Goal: Information Seeking & Learning: Find specific fact

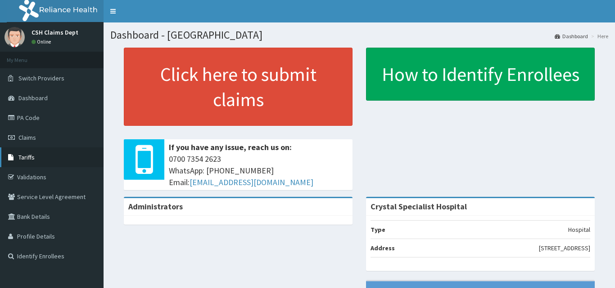
click at [25, 162] on link "Tariffs" at bounding box center [51, 158] width 103 height 20
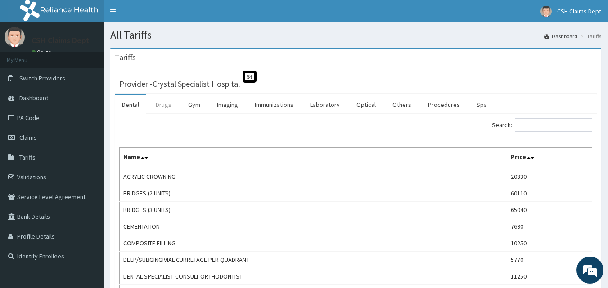
click at [175, 104] on link "Drugs" at bounding box center [163, 104] width 30 height 19
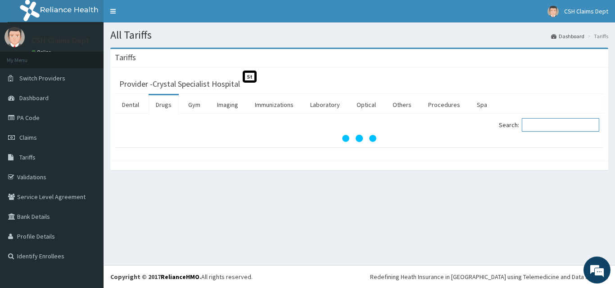
click at [578, 125] on input "Search:" at bounding box center [560, 124] width 77 height 13
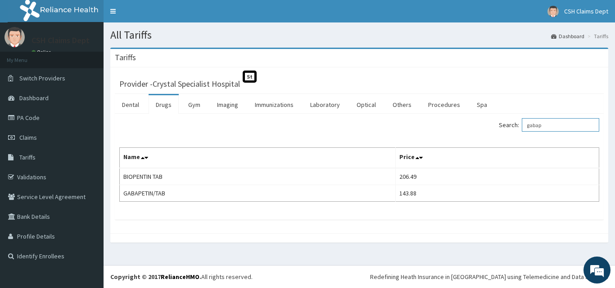
type input "gabap"
click at [26, 115] on link "PA Code" at bounding box center [51, 118] width 103 height 20
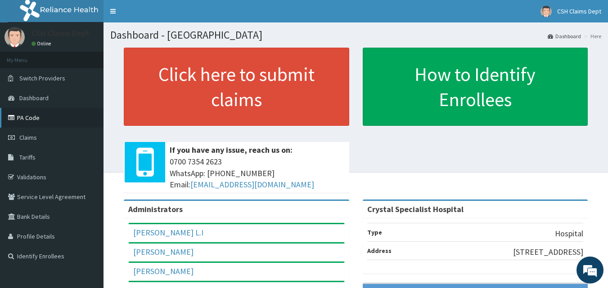
click at [21, 114] on link "PA Code" at bounding box center [51, 118] width 103 height 20
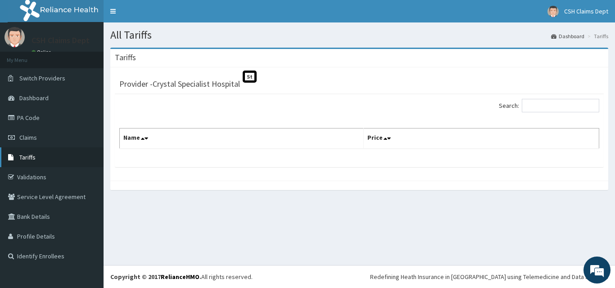
click at [22, 160] on span "Tariffs" at bounding box center [27, 157] width 16 height 8
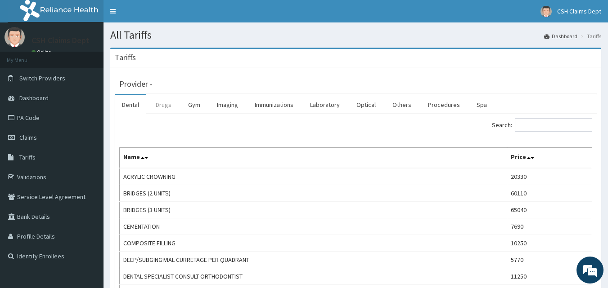
click at [167, 106] on link "Drugs" at bounding box center [163, 104] width 30 height 19
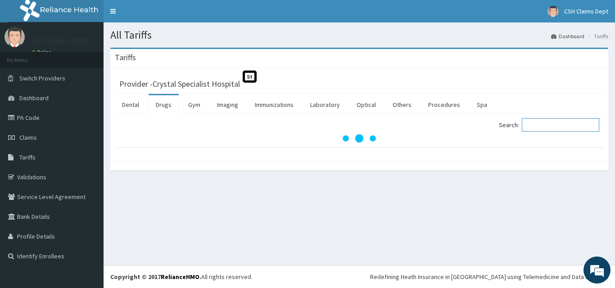
click at [549, 123] on input "Search:" at bounding box center [560, 124] width 77 height 13
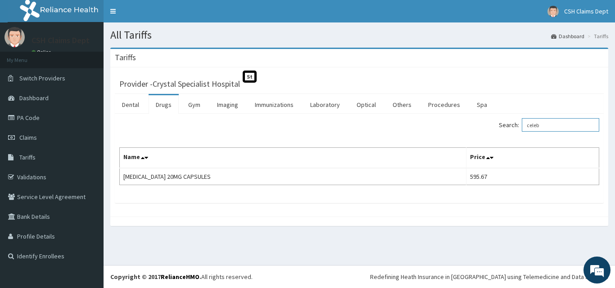
drag, startPoint x: 538, startPoint y: 123, endPoint x: 478, endPoint y: 121, distance: 59.9
click at [478, 121] on div "Search: celeb" at bounding box center [482, 126] width 233 height 16
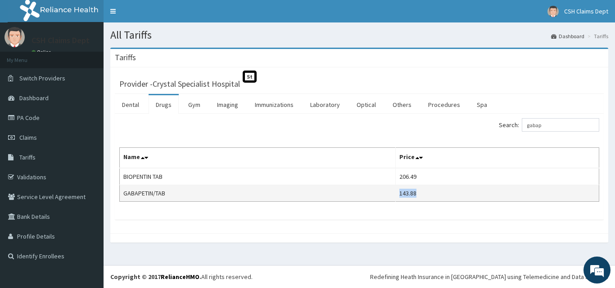
copy td "143.88"
drag, startPoint x: 427, startPoint y: 193, endPoint x: 404, endPoint y: 190, distance: 24.0
click at [404, 190] on td "143.88" at bounding box center [497, 193] width 203 height 17
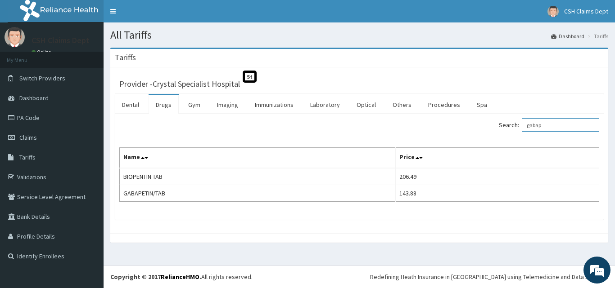
drag, startPoint x: 584, startPoint y: 126, endPoint x: 438, endPoint y: 115, distance: 146.2
click at [439, 115] on div "Search: gabap Name Price BIOPENTIN TAB 206.49 GABAPETIN/TAB 143.88" at bounding box center [359, 167] width 489 height 106
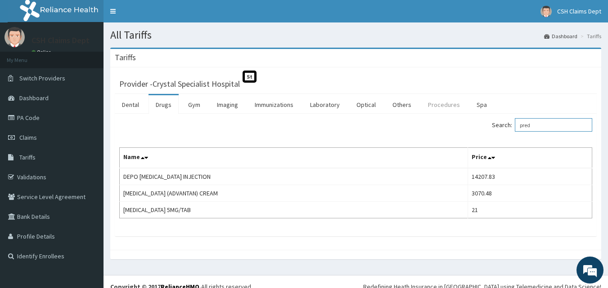
drag, startPoint x: 531, startPoint y: 125, endPoint x: 462, endPoint y: 114, distance: 69.2
click at [462, 114] on div "Dental Drugs Gym Imaging Immunizations Laboratory Optical Others Procedures Spa…" at bounding box center [356, 165] width 482 height 143
type input "v"
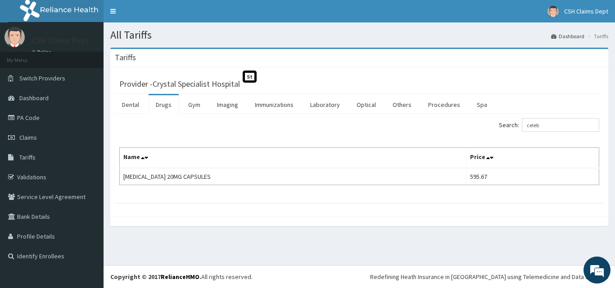
click at [481, 185] on table "Name Price [MEDICAL_DATA] 20MG CAPSULES 595.67" at bounding box center [359, 167] width 480 height 38
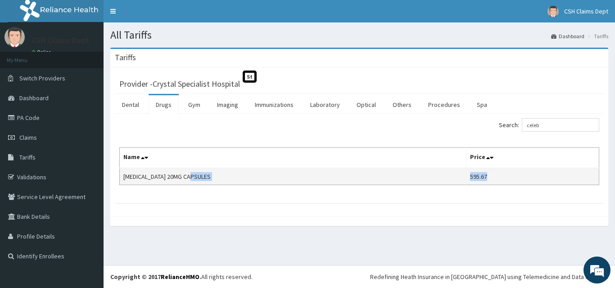
copy tr "595.67"
drag, startPoint x: 468, startPoint y: 177, endPoint x: 451, endPoint y: 179, distance: 17.2
click at [451, 179] on tr "[MEDICAL_DATA] 20MG CAPSULES 595.67" at bounding box center [359, 176] width 479 height 17
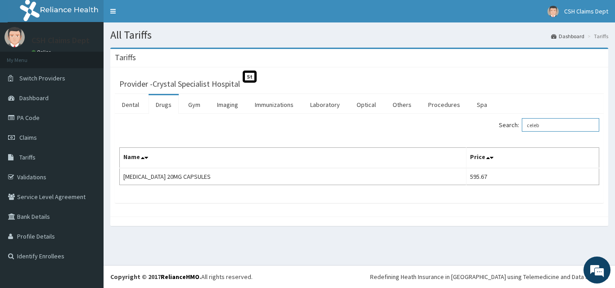
drag, startPoint x: 549, startPoint y: 122, endPoint x: 392, endPoint y: 116, distance: 157.2
click at [405, 117] on div "Search: celeb Name Price [MEDICAL_DATA] 20MG CAPSULES 595.67" at bounding box center [359, 159] width 489 height 90
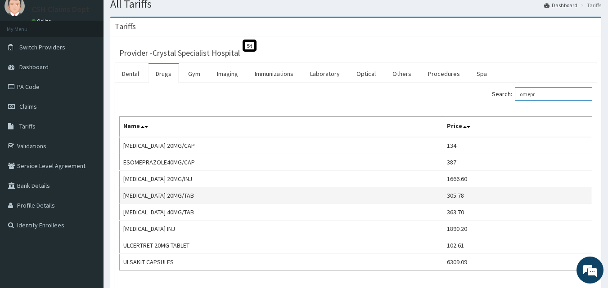
scroll to position [45, 0]
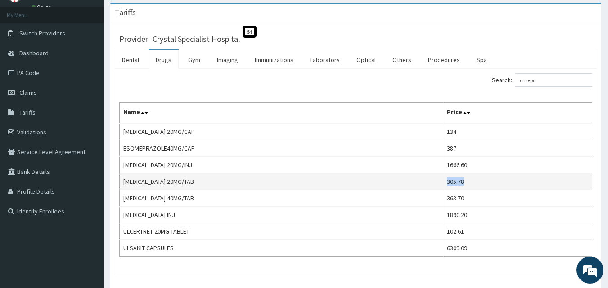
copy td "305.78"
drag, startPoint x: 464, startPoint y: 184, endPoint x: 452, endPoint y: 187, distance: 12.6
click at [452, 187] on td "305.78" at bounding box center [517, 182] width 149 height 17
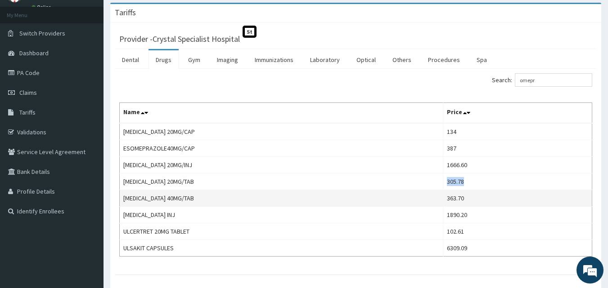
copy td "305.78"
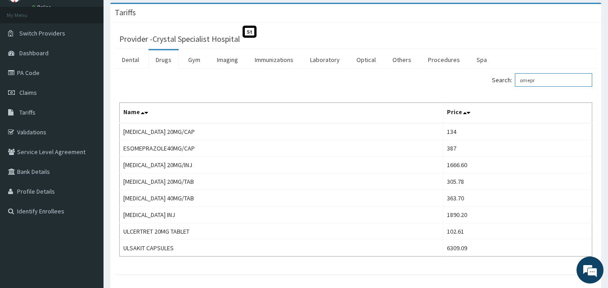
drag, startPoint x: 560, startPoint y: 80, endPoint x: 464, endPoint y: 80, distance: 95.4
click at [464, 80] on div "Search: omepr" at bounding box center [478, 81] width 230 height 16
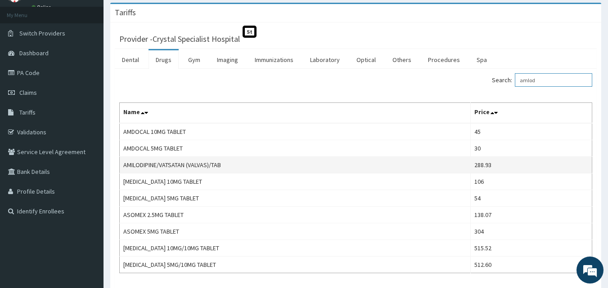
scroll to position [90, 0]
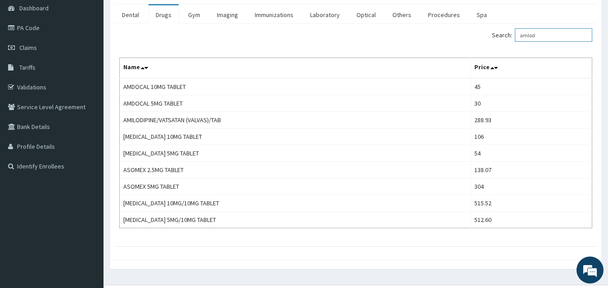
drag, startPoint x: 547, startPoint y: 38, endPoint x: 480, endPoint y: 36, distance: 67.5
click at [484, 36] on div "Search: amlod" at bounding box center [478, 36] width 230 height 16
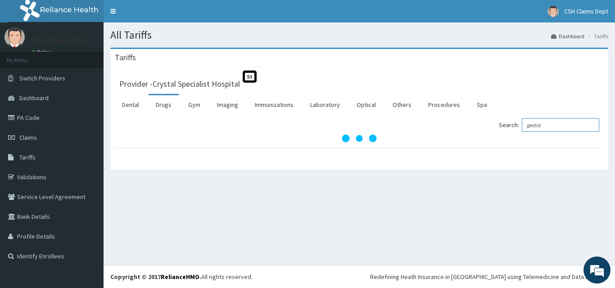
type input "gestid"
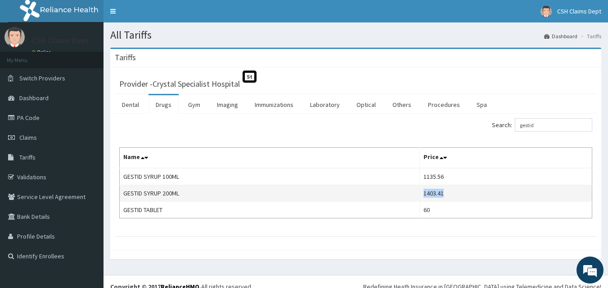
copy tr "1403.41"
drag, startPoint x: 452, startPoint y: 191, endPoint x: 417, endPoint y: 192, distance: 35.1
click at [417, 192] on tr "GESTID SYRUP 200ML 1403.41" at bounding box center [356, 193] width 472 height 17
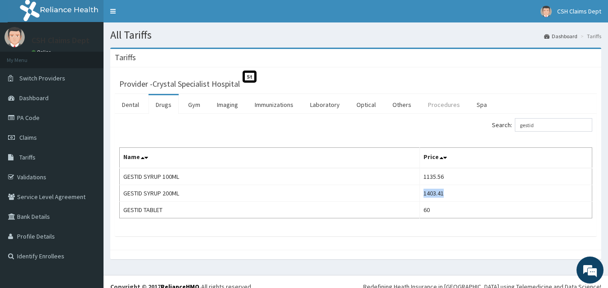
click at [434, 103] on link "Procedures" at bounding box center [444, 104] width 46 height 19
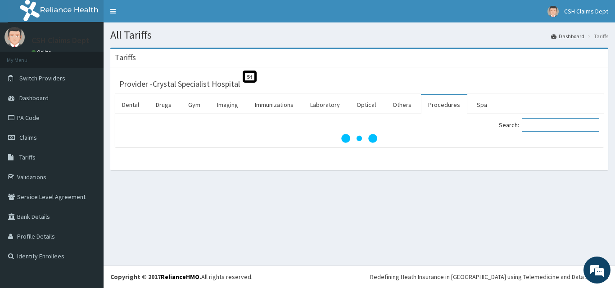
click at [540, 126] on input "Search:" at bounding box center [560, 124] width 77 height 13
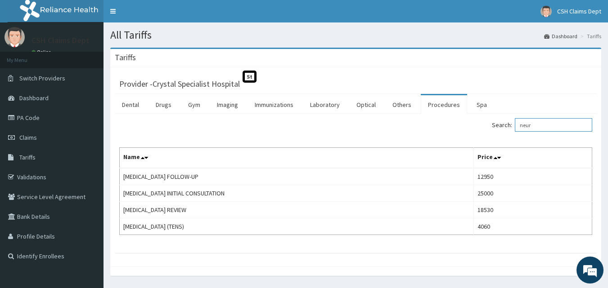
type input "neur"
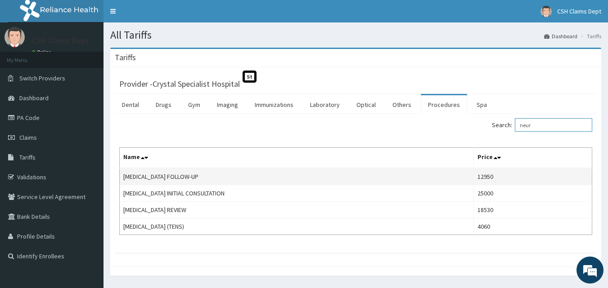
scroll to position [27, 0]
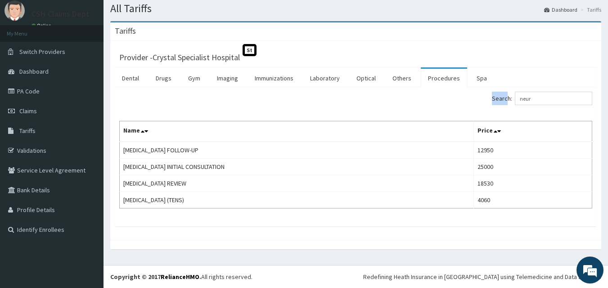
click at [486, 97] on div "Search: neur" at bounding box center [478, 100] width 230 height 16
click at [163, 82] on link "Drugs" at bounding box center [163, 78] width 30 height 19
click at [163, 62] on h3 "Provider - Crystal Specialist Hospital" at bounding box center [179, 58] width 121 height 8
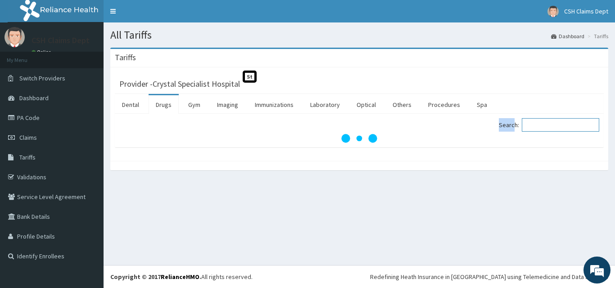
click at [534, 130] on input "Search:" at bounding box center [560, 124] width 77 height 13
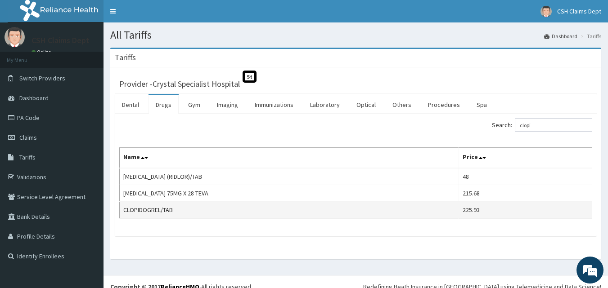
click at [472, 211] on td "225.93" at bounding box center [525, 210] width 133 height 17
copy td "225.93"
drag, startPoint x: 485, startPoint y: 210, endPoint x: 458, endPoint y: 206, distance: 27.3
click at [459, 206] on td "225.93" at bounding box center [525, 210] width 133 height 17
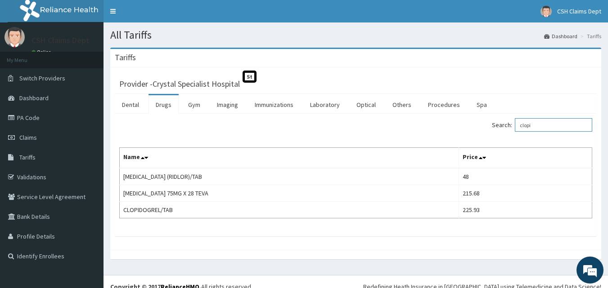
drag, startPoint x: 559, startPoint y: 130, endPoint x: 493, endPoint y: 128, distance: 66.2
click at [493, 128] on div "Search: clopi" at bounding box center [478, 126] width 230 height 16
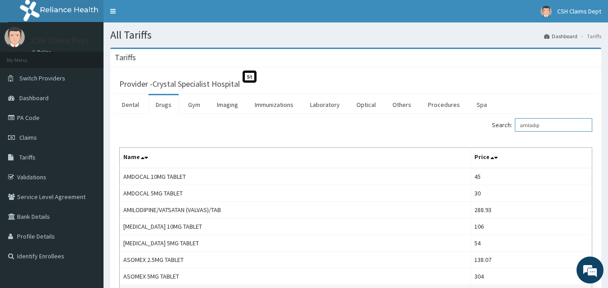
type input "amlodip"
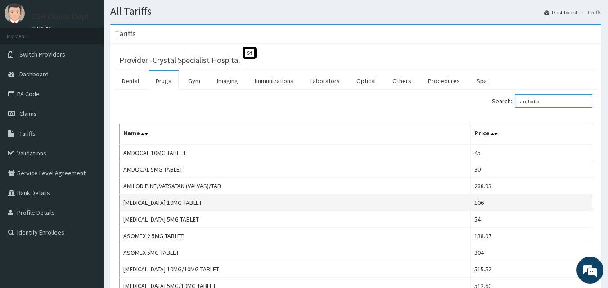
scroll to position [45, 0]
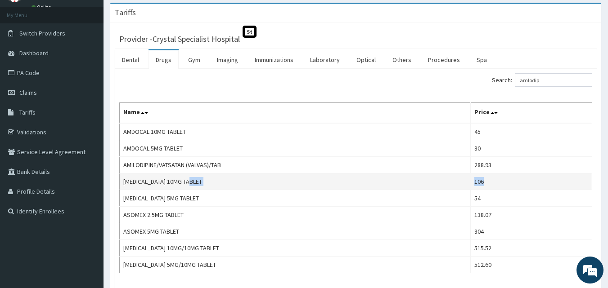
copy tr "106"
drag, startPoint x: 497, startPoint y: 180, endPoint x: 470, endPoint y: 179, distance: 26.6
click at [470, 179] on tr "[MEDICAL_DATA] 10MG TABLET 106" at bounding box center [356, 182] width 472 height 17
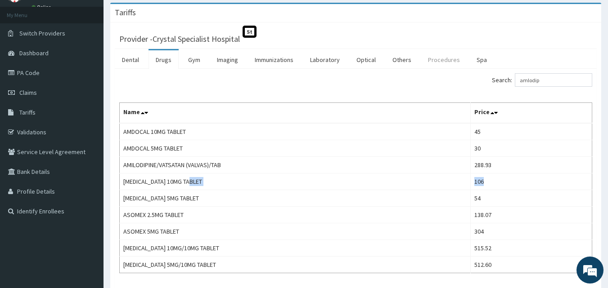
click at [446, 58] on link "Procedures" at bounding box center [444, 59] width 46 height 19
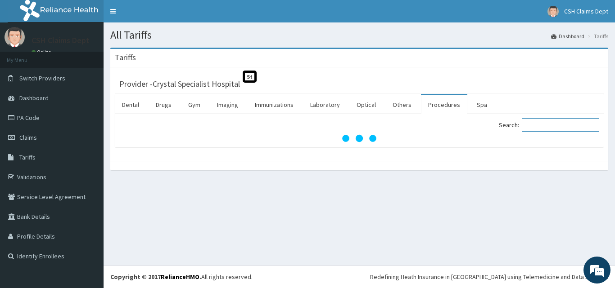
click at [541, 125] on input "Search:" at bounding box center [560, 124] width 77 height 13
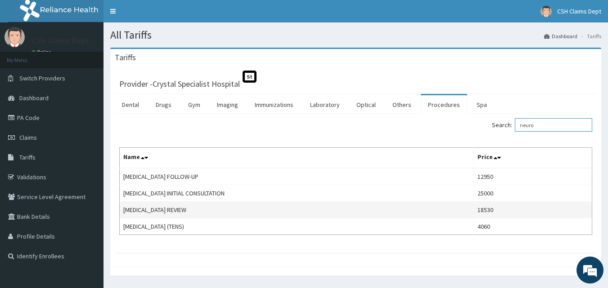
type input "neuro"
copy td "18530"
drag, startPoint x: 533, startPoint y: 209, endPoint x: 511, endPoint y: 209, distance: 22.5
click at [511, 209] on td "18530" at bounding box center [532, 210] width 118 height 17
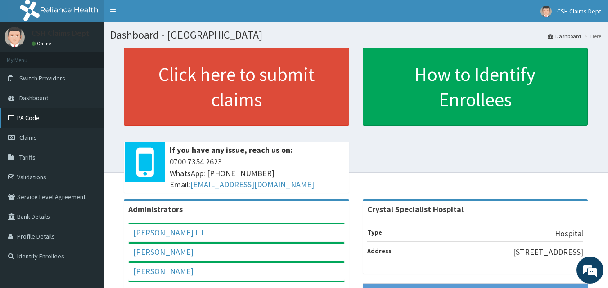
click at [30, 120] on link "PA Code" at bounding box center [51, 118] width 103 height 20
